Goal: Find specific page/section: Find specific page/section

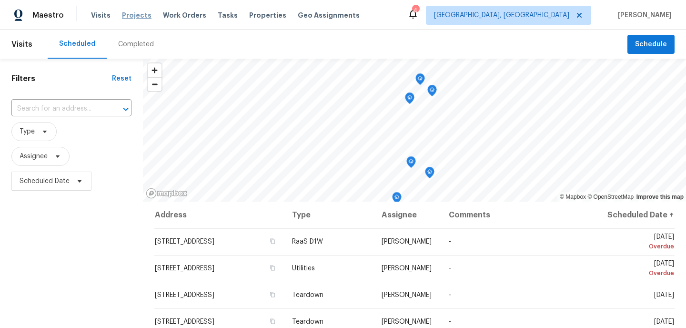
click at [131, 16] on span "Projects" at bounding box center [137, 15] width 30 height 10
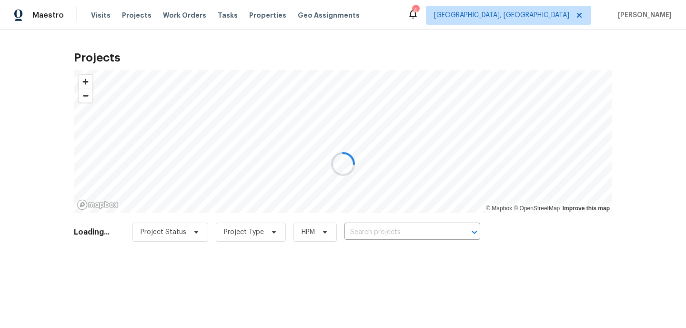
click at [390, 234] on div at bounding box center [343, 164] width 686 height 328
click at [389, 234] on div at bounding box center [343, 164] width 686 height 328
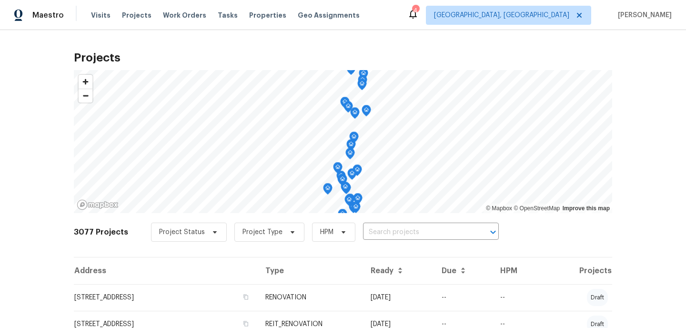
click at [376, 219] on div "3077 Projects Project Status Project Type HPM ​" at bounding box center [343, 238] width 539 height 38
click at [377, 229] on input "text" at bounding box center [417, 232] width 109 height 15
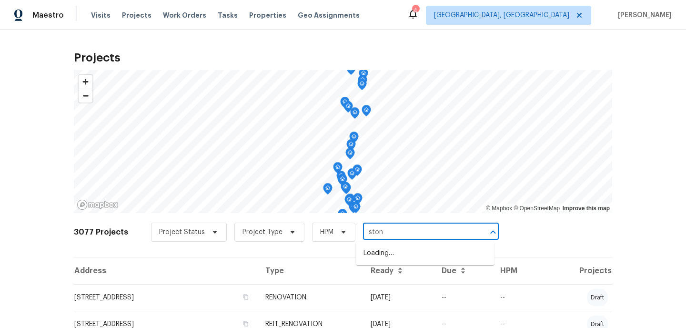
type input "stone"
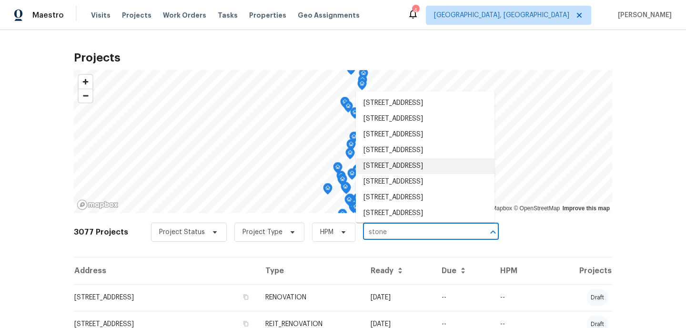
click at [394, 174] on li "[STREET_ADDRESS]" at bounding box center [425, 166] width 139 height 16
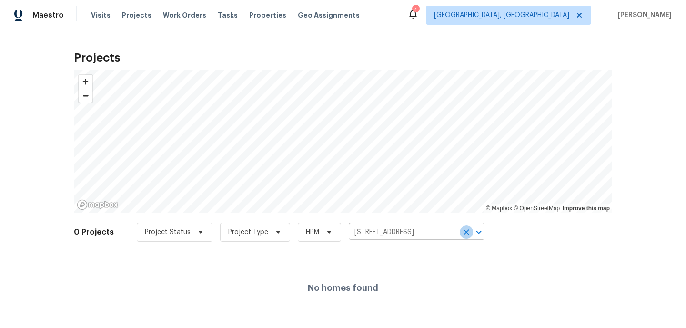
click at [462, 232] on icon "Clear" at bounding box center [467, 232] width 10 height 10
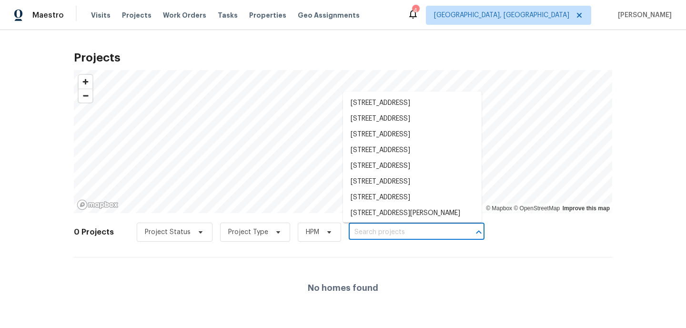
click at [410, 235] on input "text" at bounding box center [403, 232] width 109 height 15
